Goal: Task Accomplishment & Management: Manage account settings

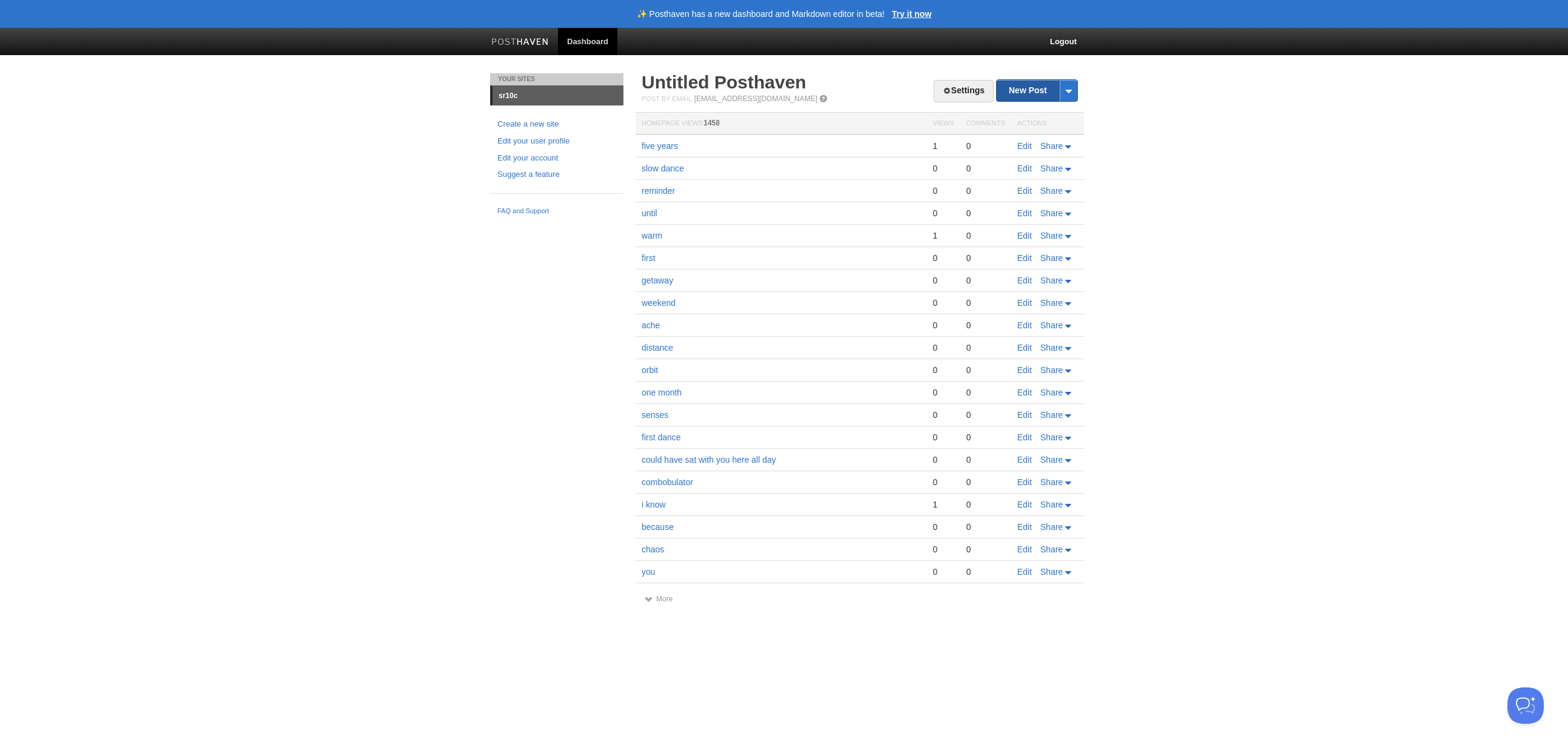
click at [1028, 89] on link "New Post" at bounding box center [1037, 90] width 81 height 21
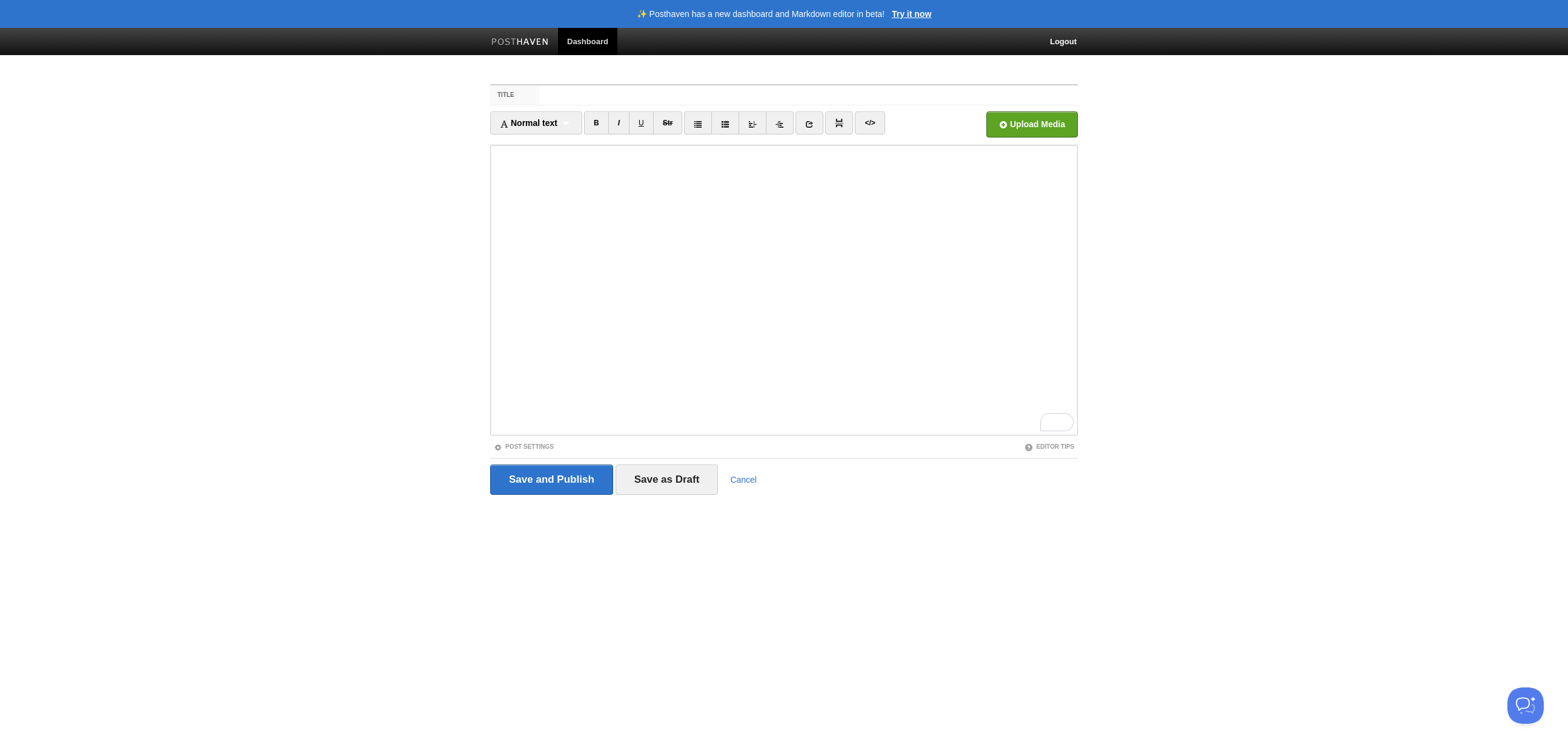
click at [535, 38] on img at bounding box center [520, 43] width 57 height 9
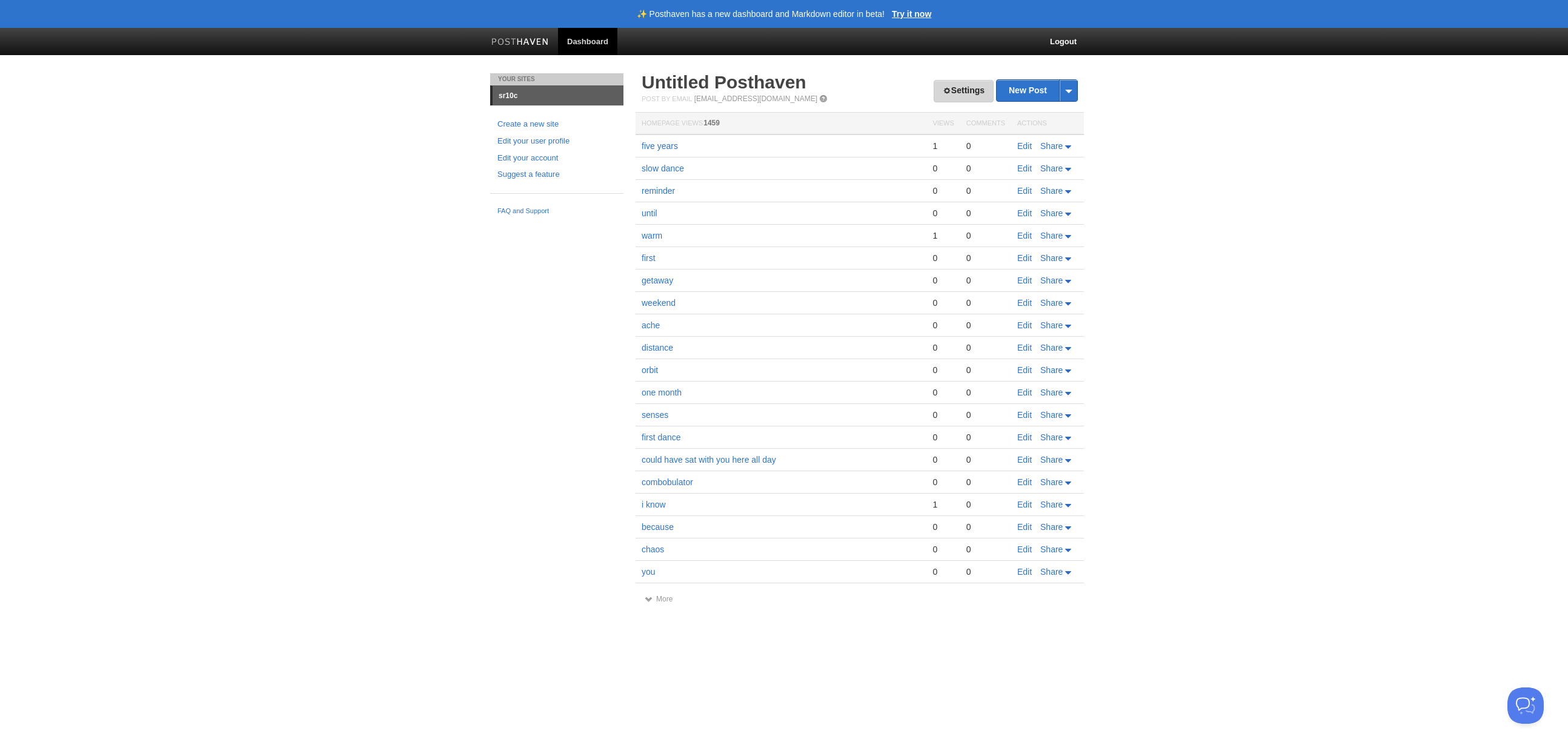
click at [963, 90] on link "Settings" at bounding box center [964, 91] width 60 height 22
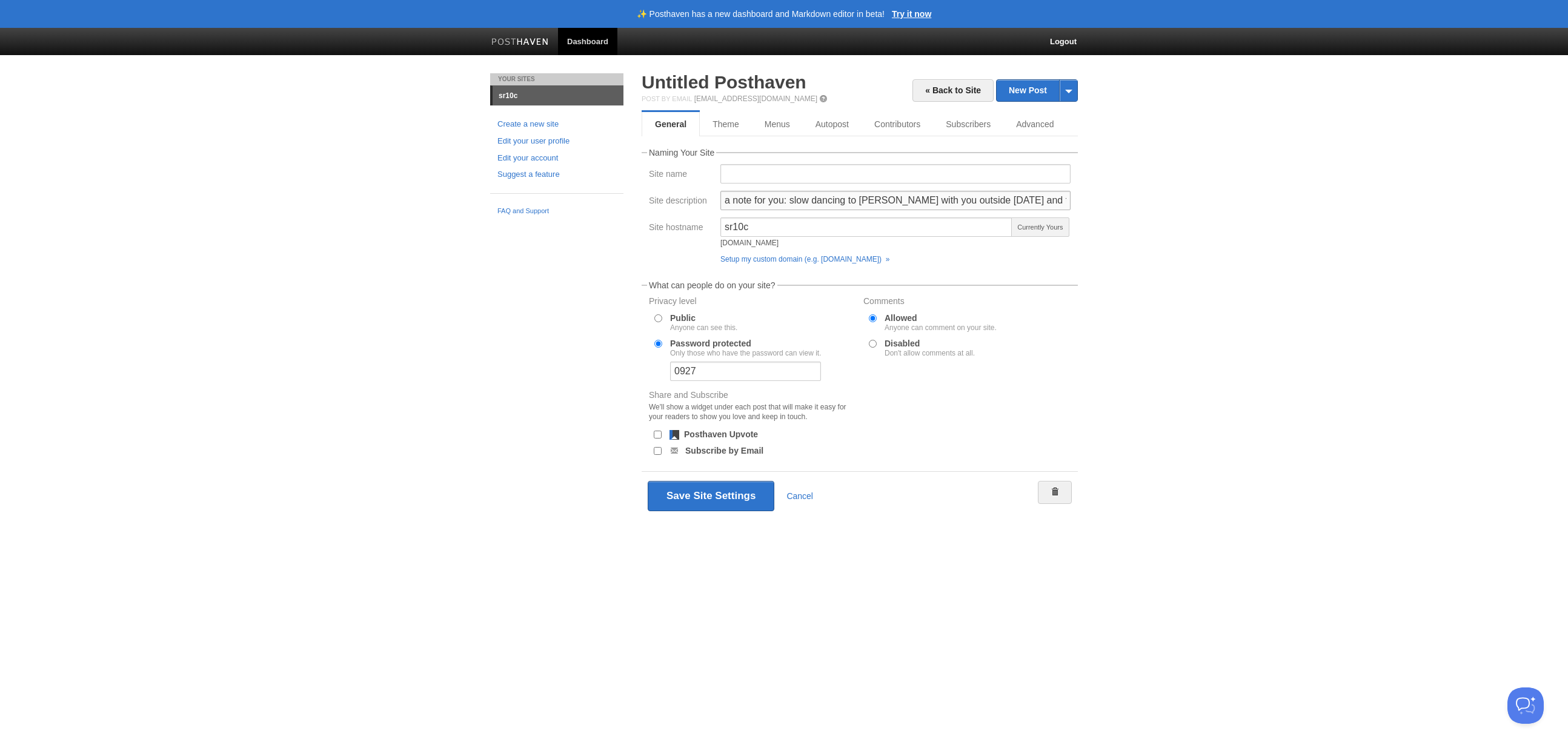
drag, startPoint x: 789, startPoint y: 201, endPoint x: 790, endPoint y: 213, distance: 12.0
click at [790, 213] on div "a note for you: slow dancing to [PERSON_NAME] with you outside [DATE] and the k…" at bounding box center [895, 204] width 358 height 27
type input "a note for you: hi."
click at [705, 492] on button "Save Site Settings" at bounding box center [711, 496] width 127 height 30
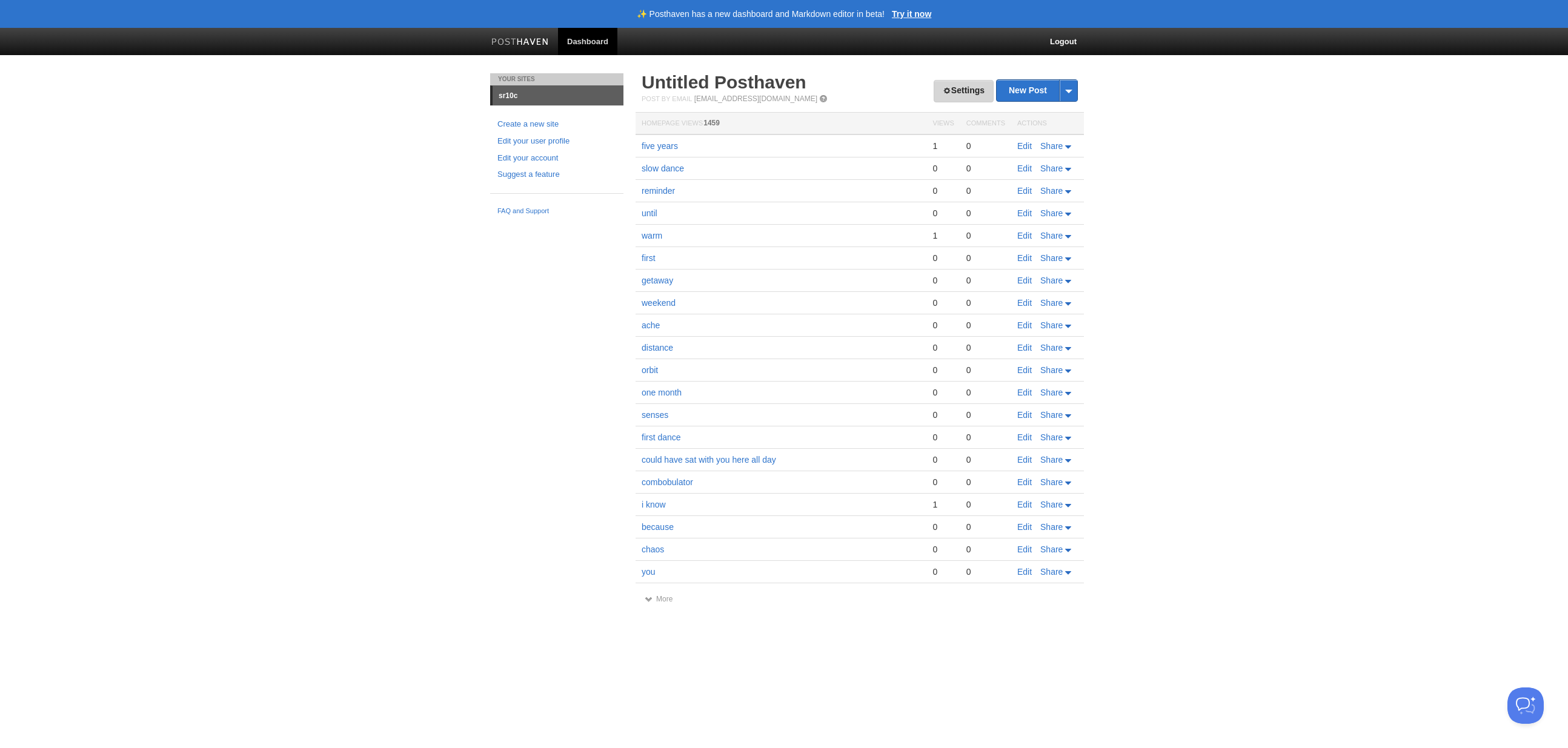
click at [964, 97] on link "Settings" at bounding box center [964, 91] width 60 height 22
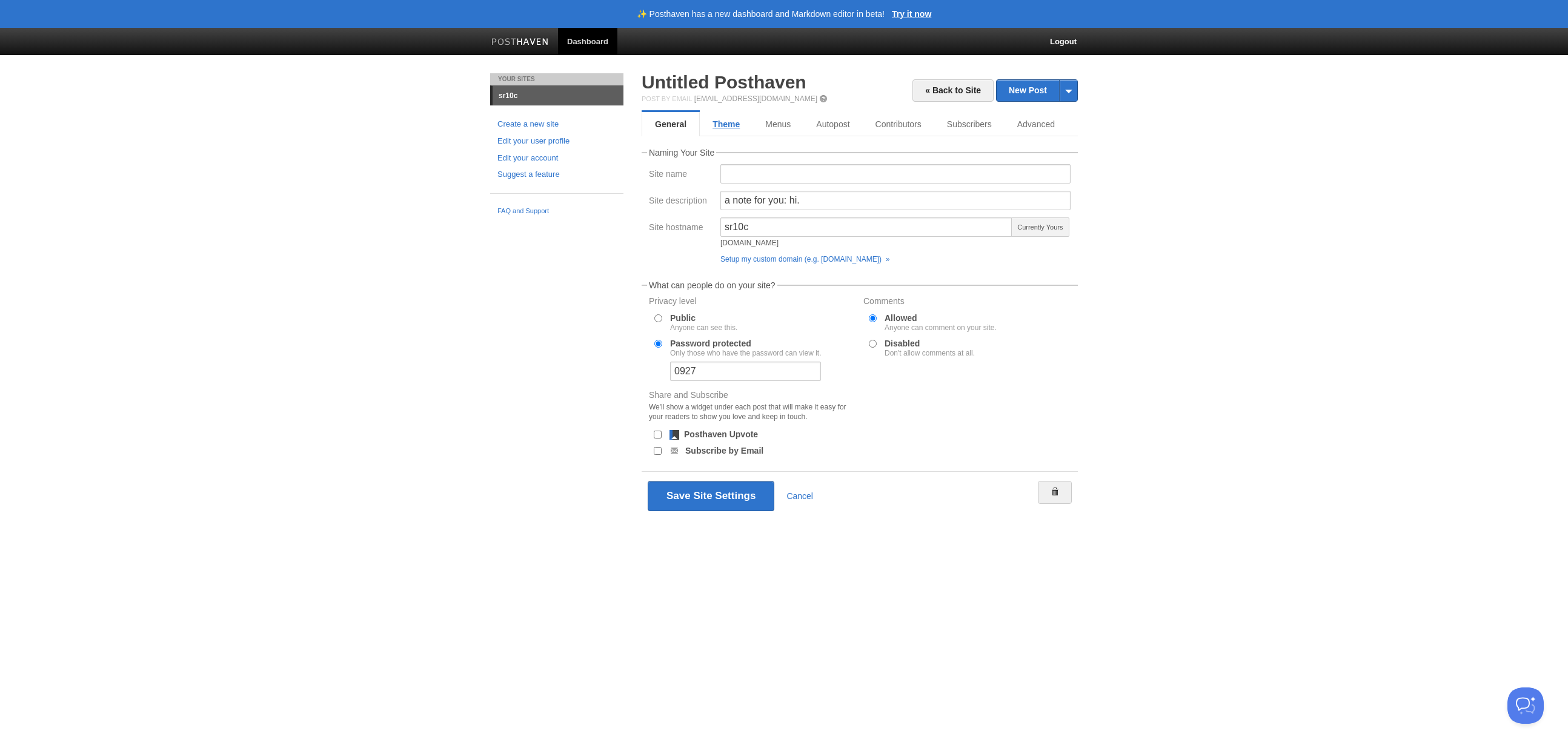
click at [730, 124] on link "Theme" at bounding box center [726, 123] width 53 height 24
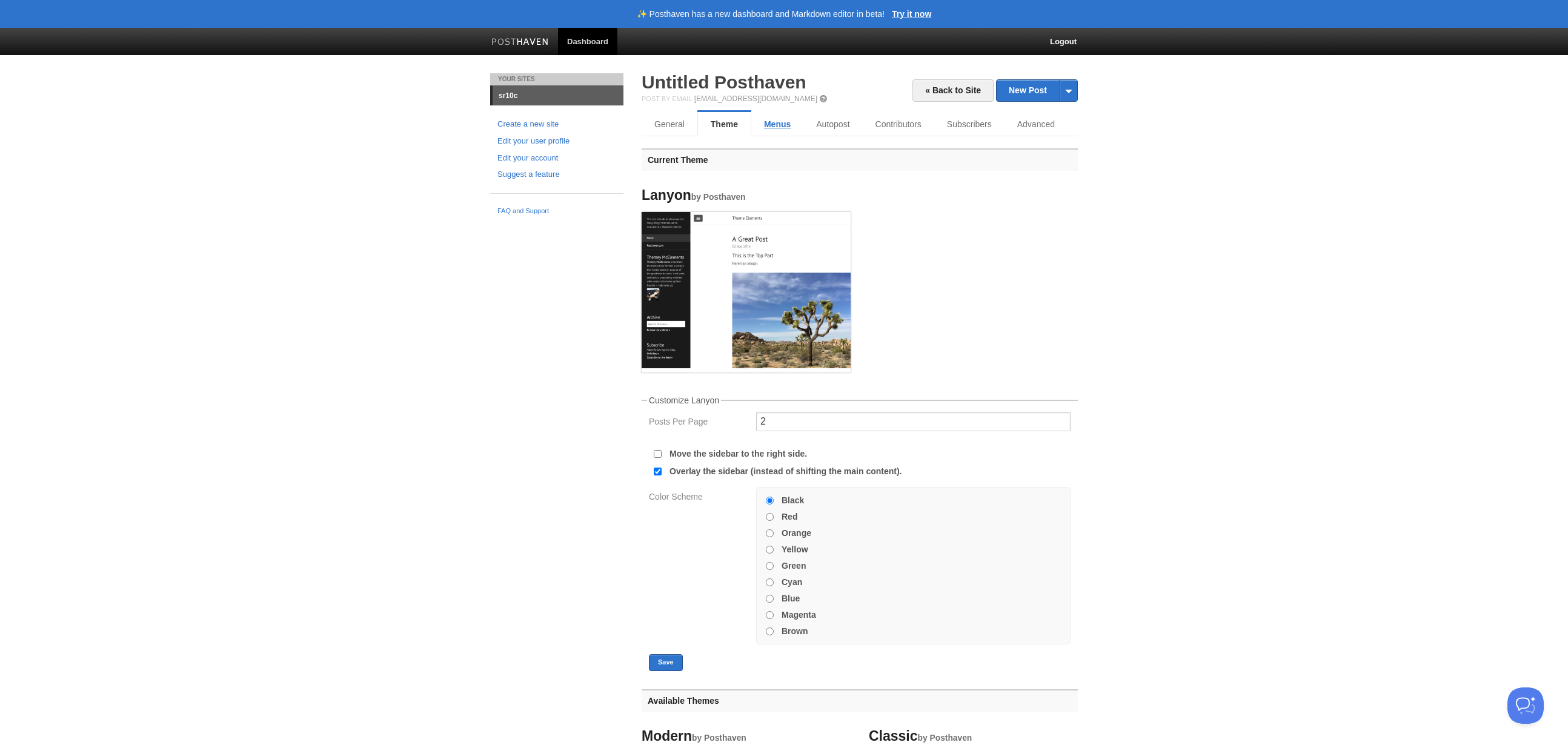
click at [772, 126] on link "Menus" at bounding box center [777, 123] width 52 height 24
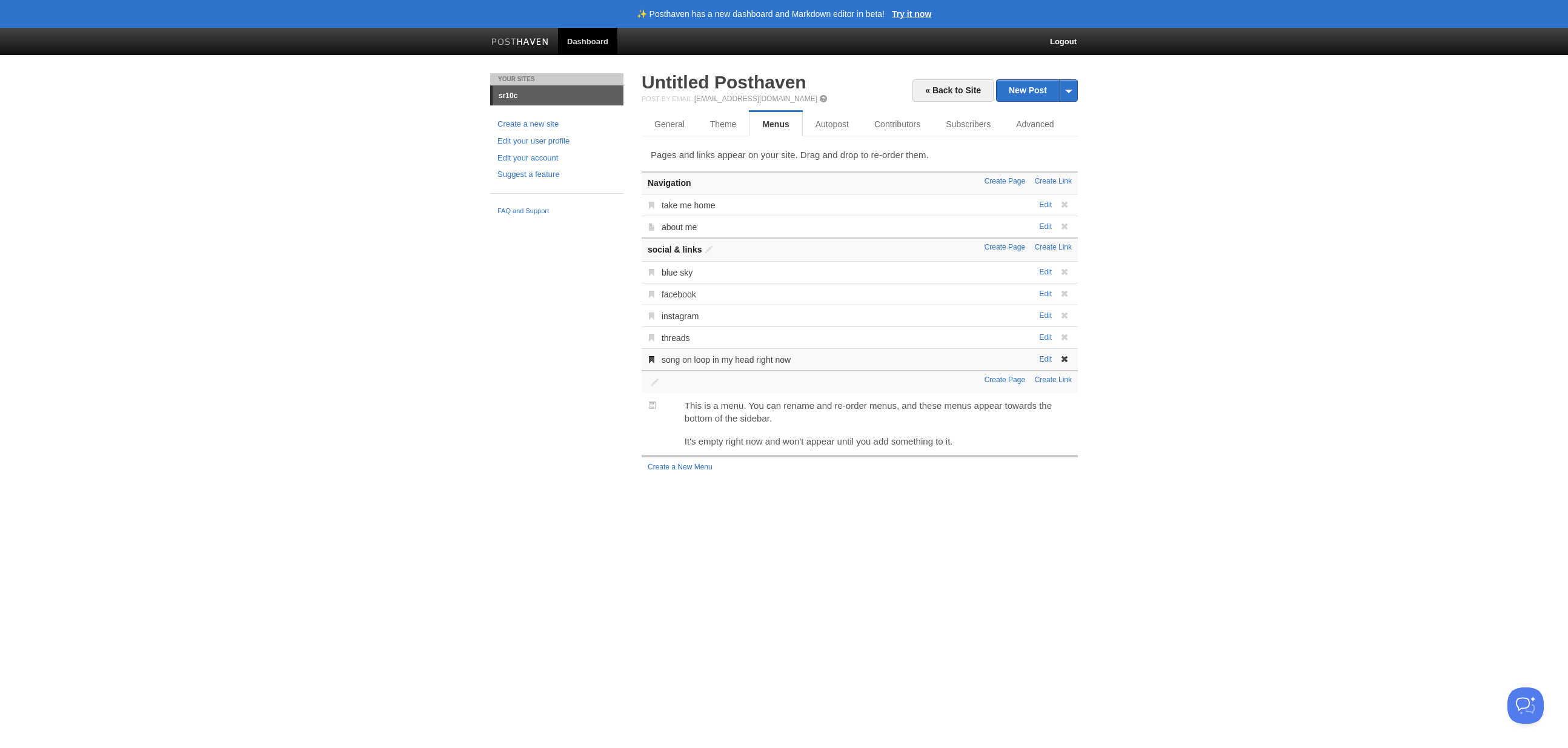
click at [1048, 361] on link "Edit" at bounding box center [1046, 359] width 13 height 9
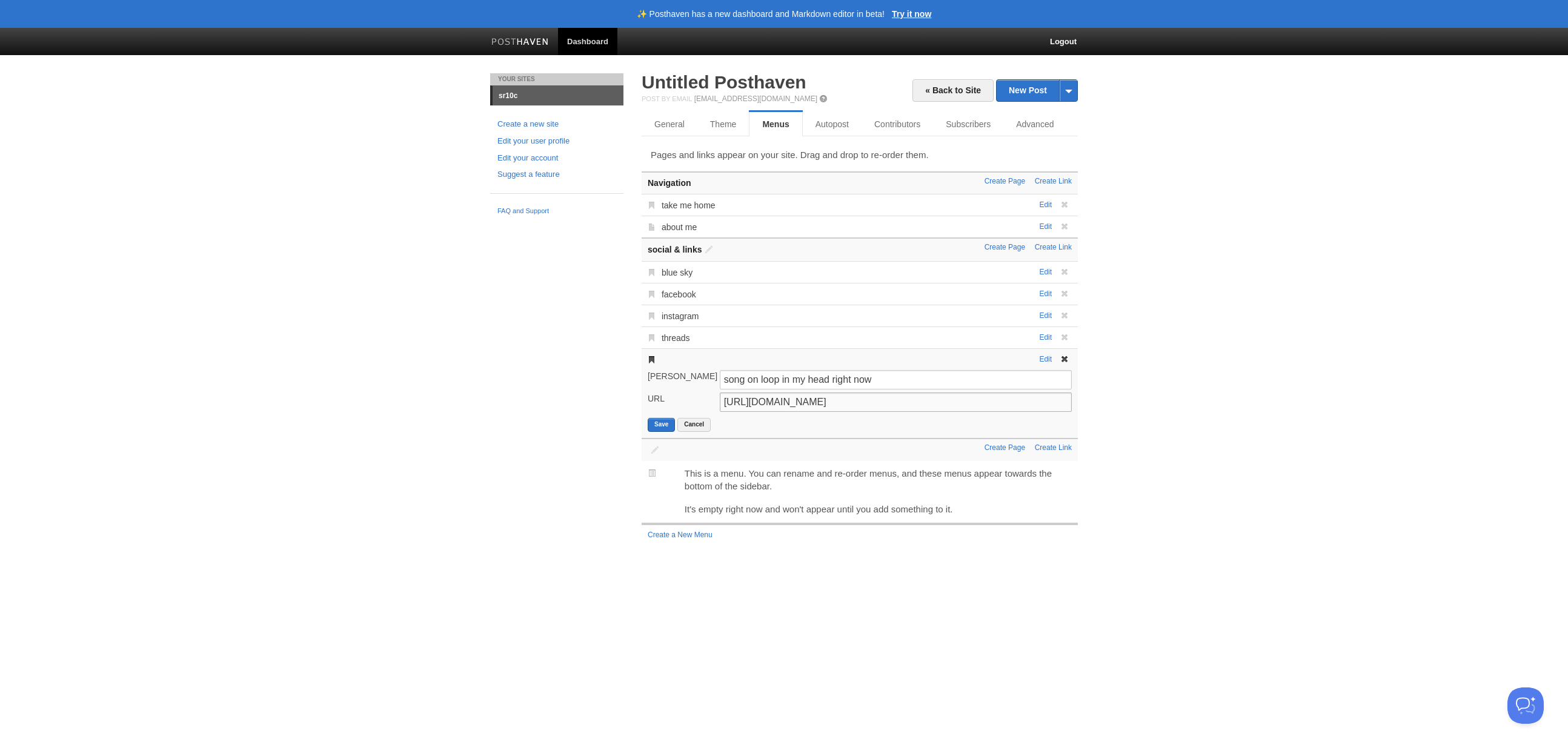
drag, startPoint x: 960, startPoint y: 404, endPoint x: 710, endPoint y: 395, distance: 250.2
click at [710, 395] on div "URL [URL][DOMAIN_NAME]" at bounding box center [860, 403] width 432 height 22
paste input "sDjwl5xNEFQ?si=VwzdWD8U_G6zknUC"
type input "[URL][DOMAIN_NAME]"
click at [663, 421] on button "Save" at bounding box center [662, 424] width 28 height 14
